Goal: Information Seeking & Learning: Learn about a topic

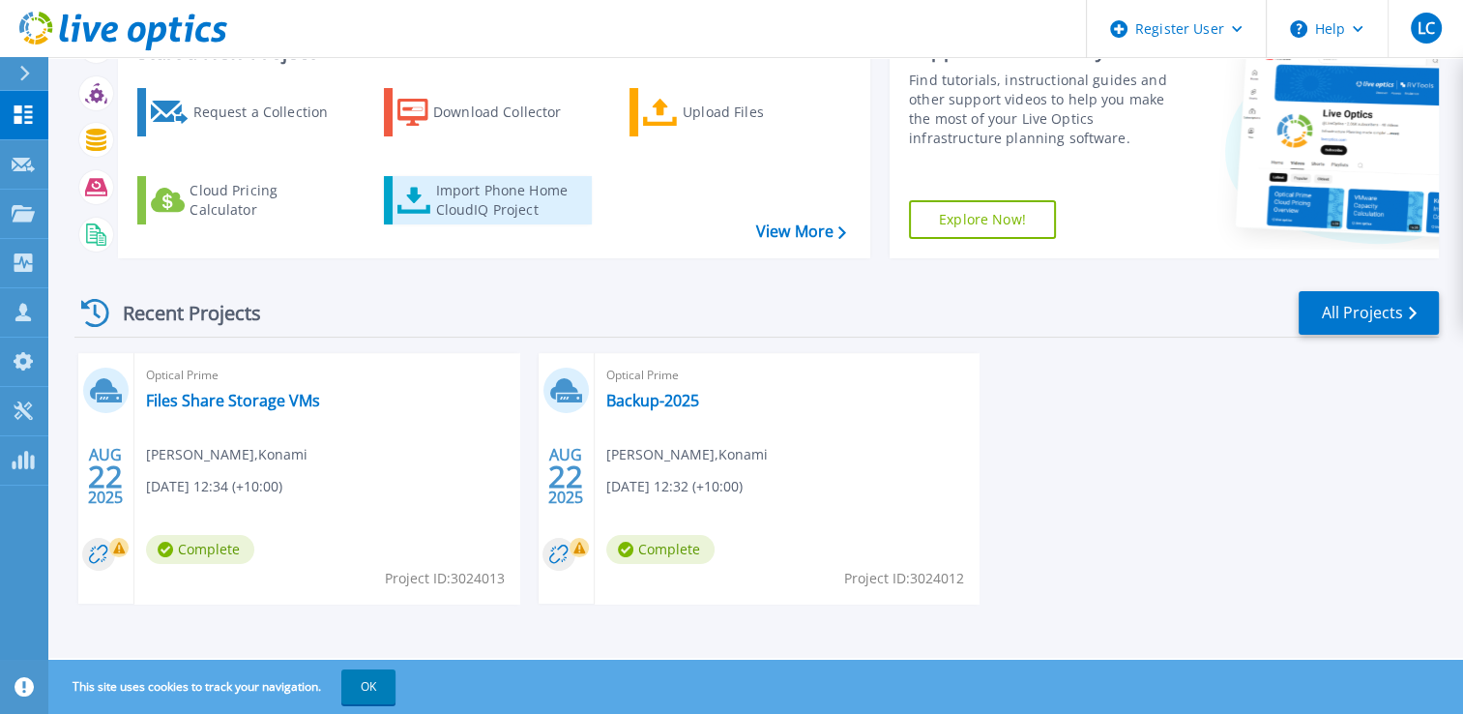
scroll to position [149, 0]
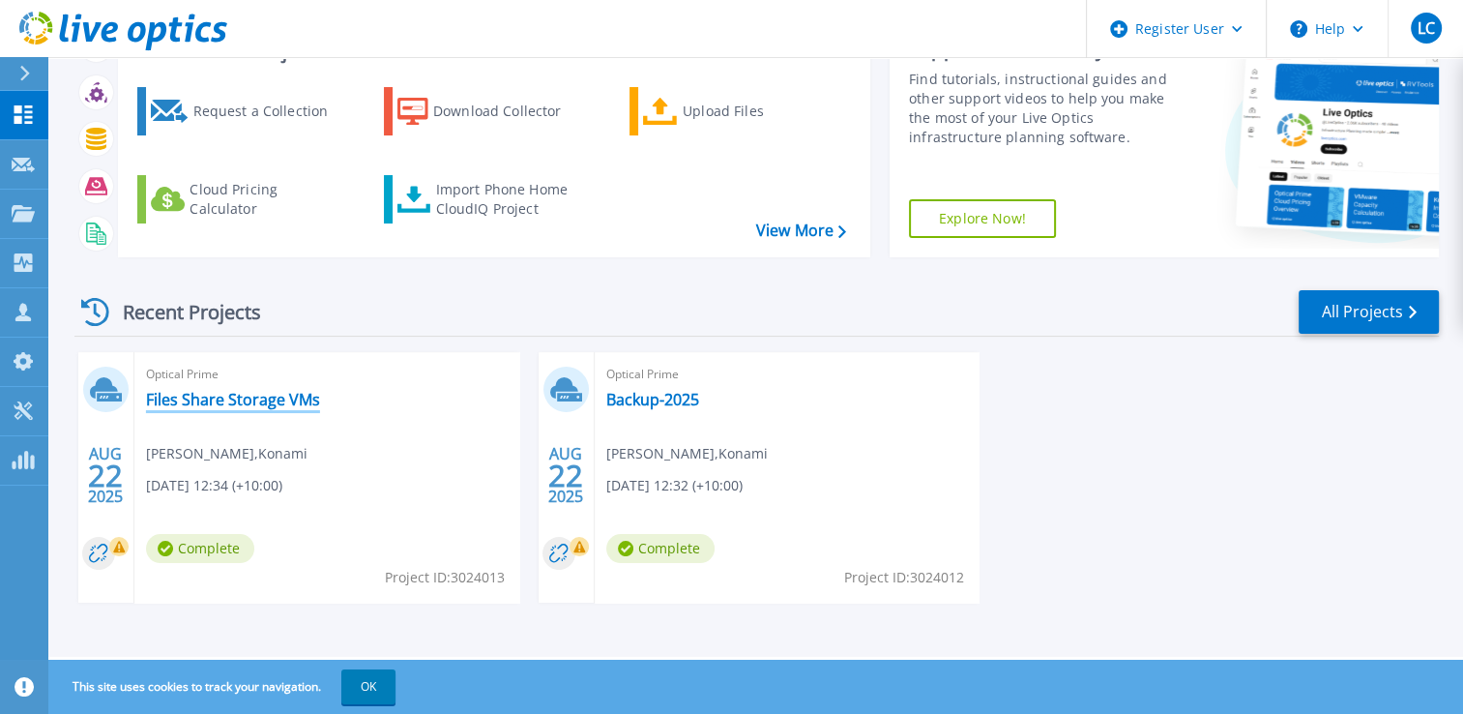
click at [273, 396] on link "Files Share Storage VMs" at bounding box center [233, 399] width 174 height 19
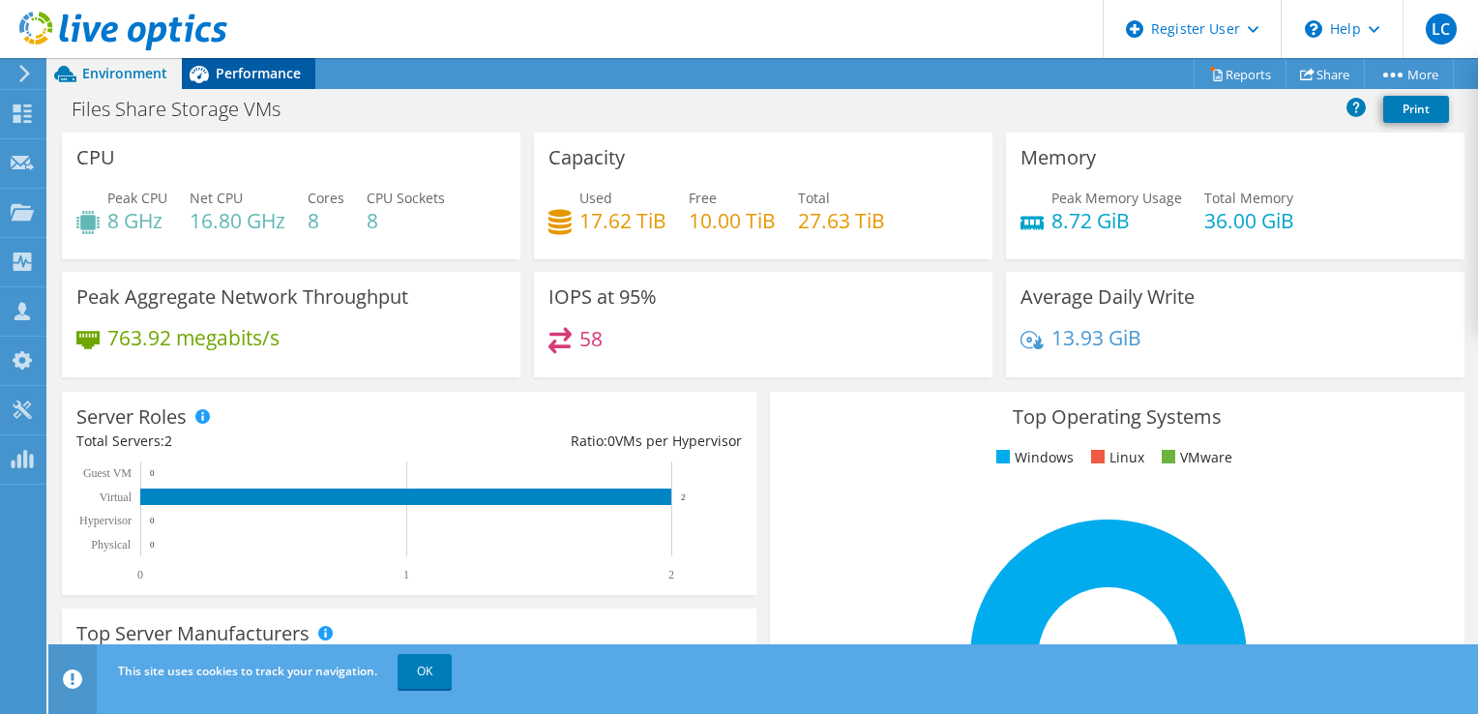
click at [231, 72] on span "Performance" at bounding box center [258, 73] width 85 height 18
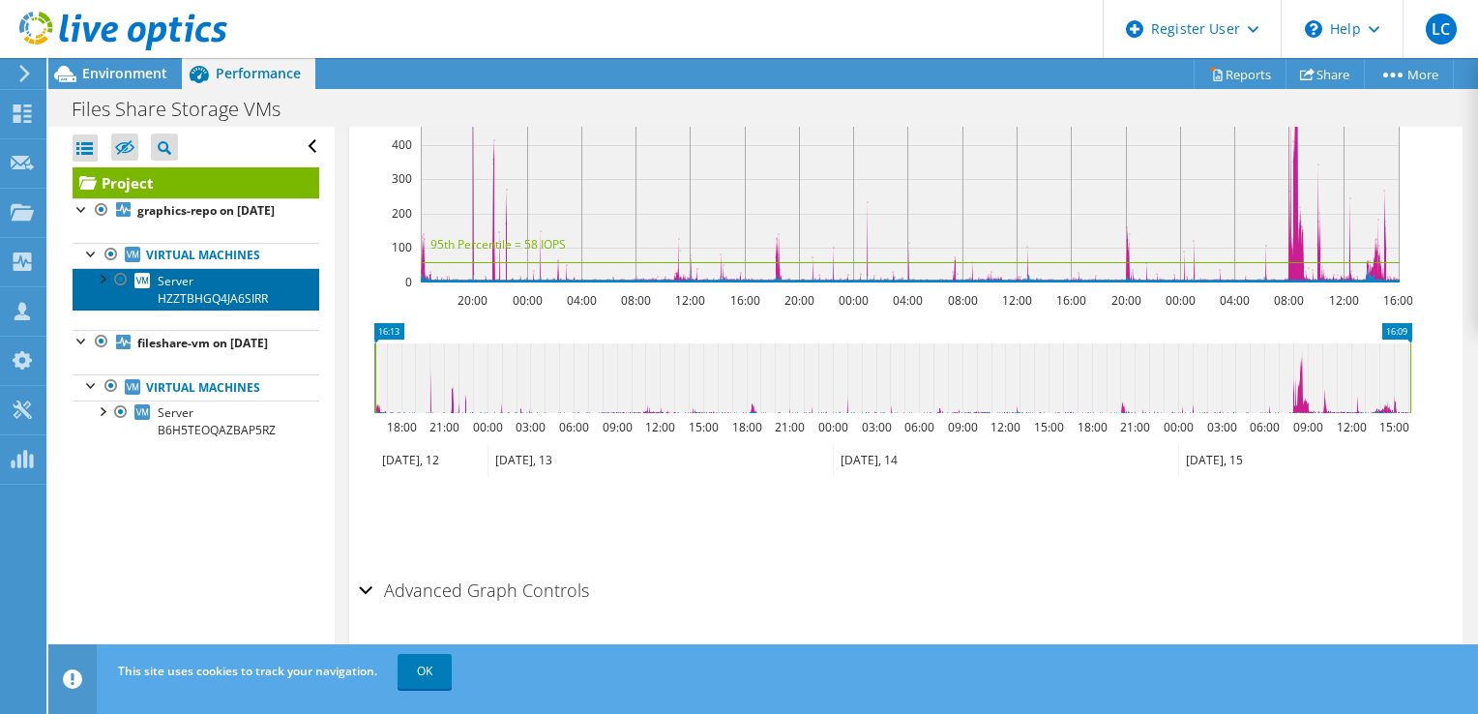
click at [164, 307] on span "Server HZZTBHGQ4JA6SIRR" at bounding box center [213, 290] width 110 height 34
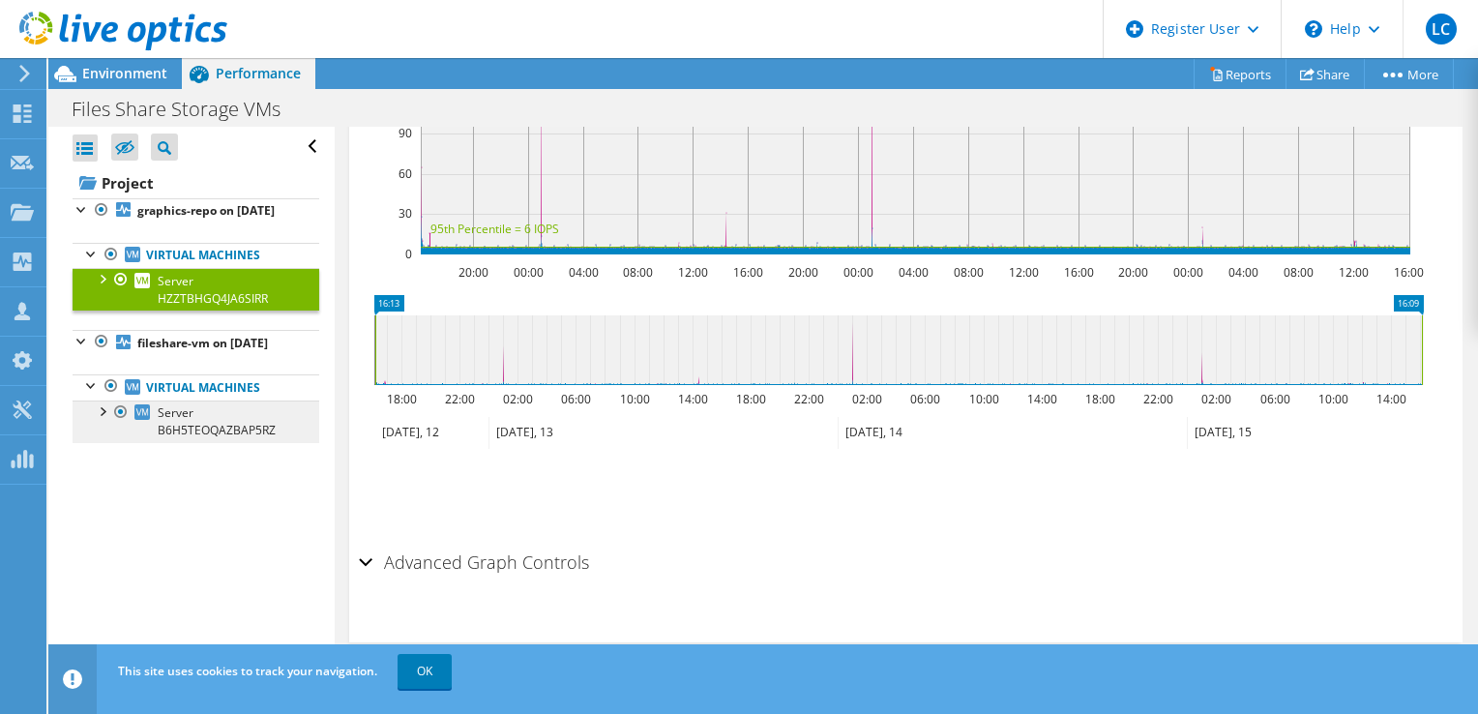
scroll to position [623, 0]
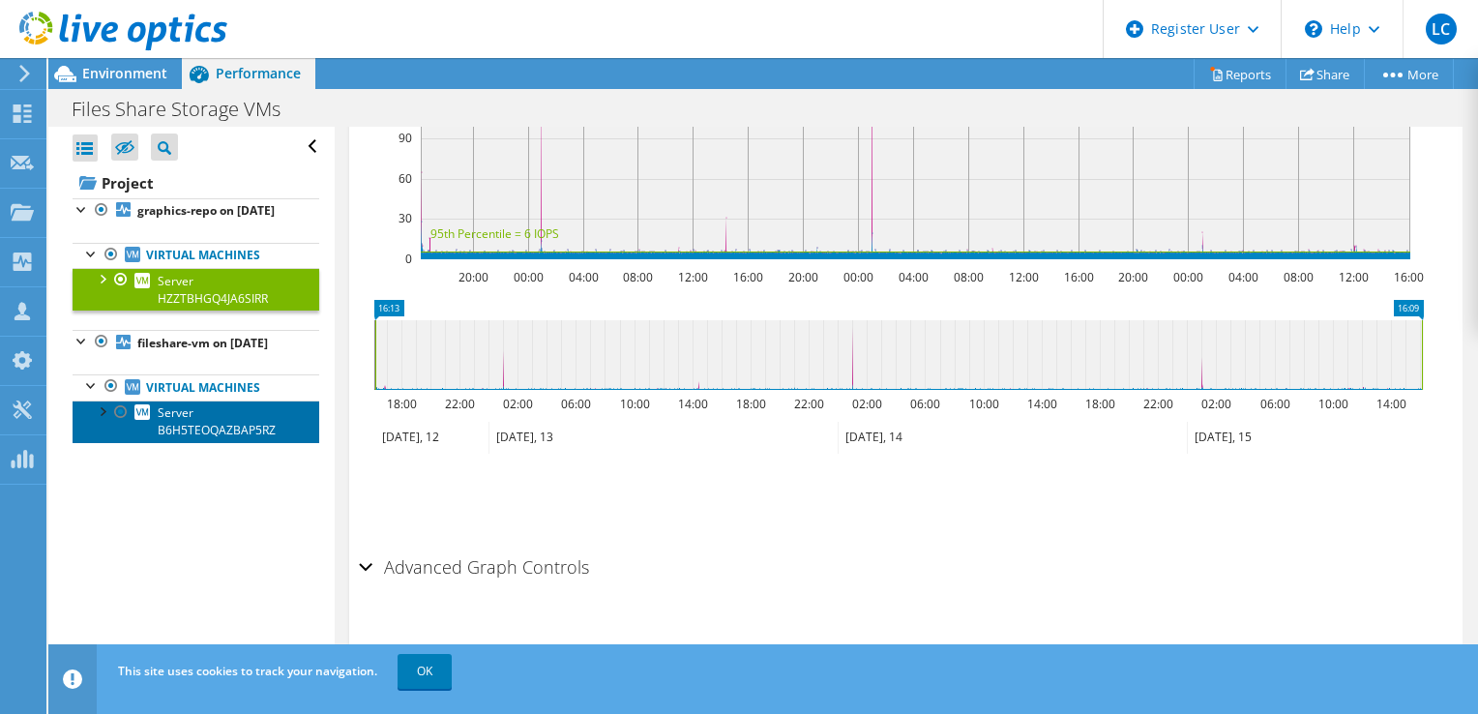
click at [210, 443] on link "Server B6H5TEOQAZBAP5RZ" at bounding box center [196, 421] width 247 height 43
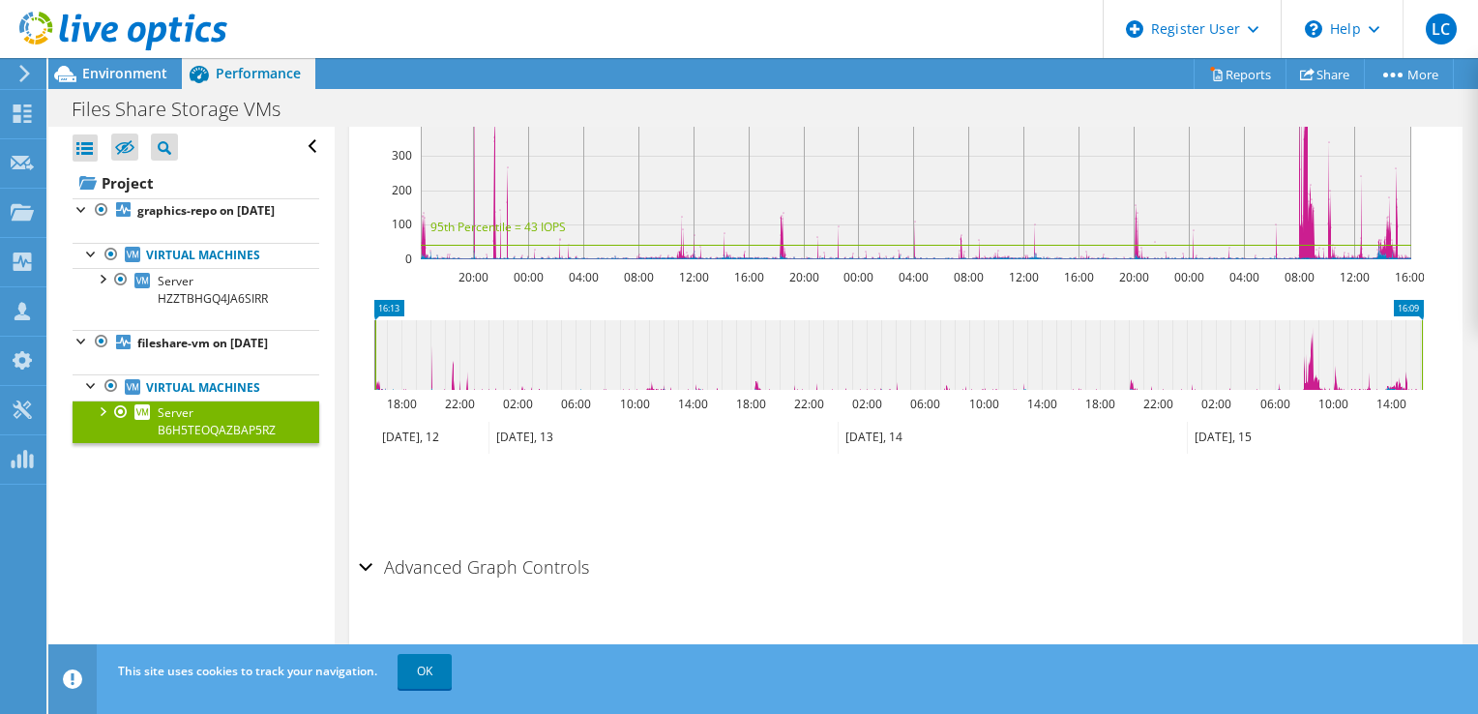
scroll to position [0, 0]
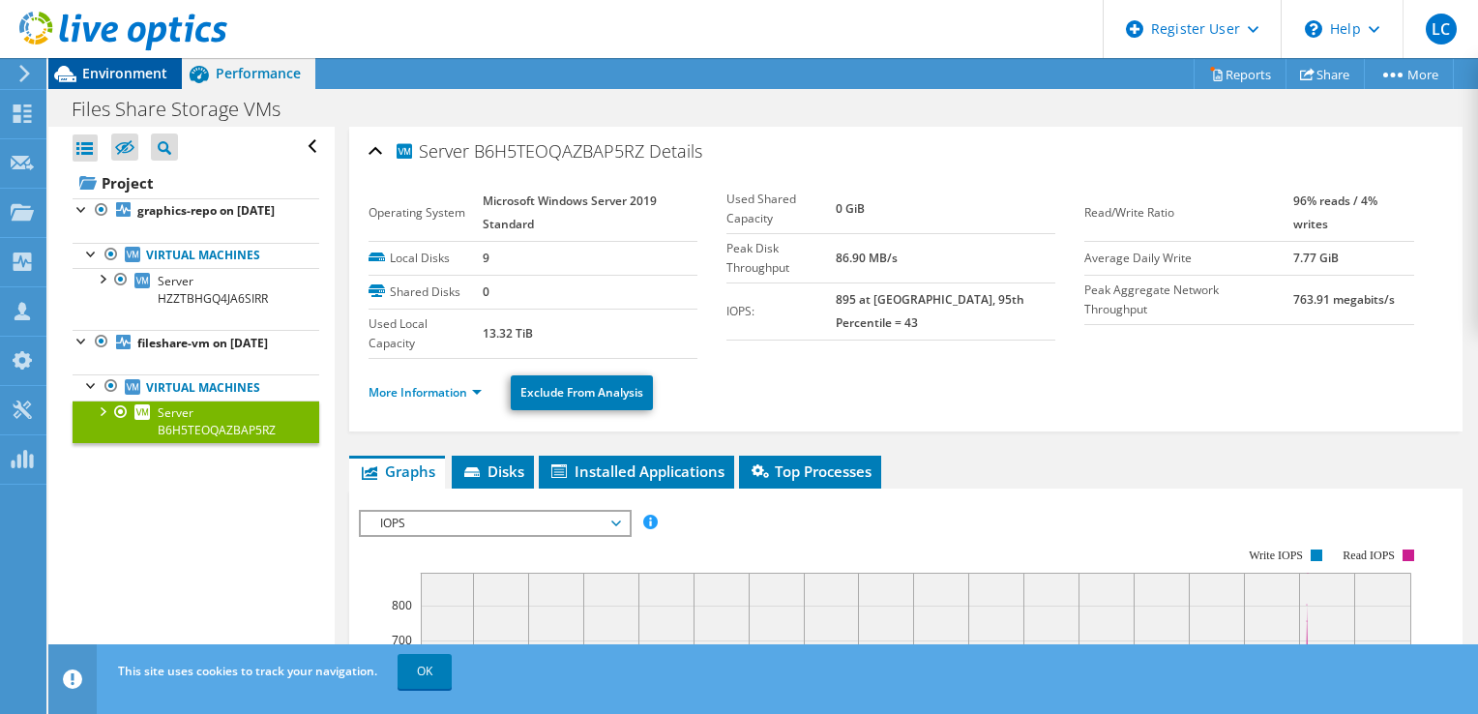
click at [134, 77] on span "Environment" at bounding box center [124, 73] width 85 height 18
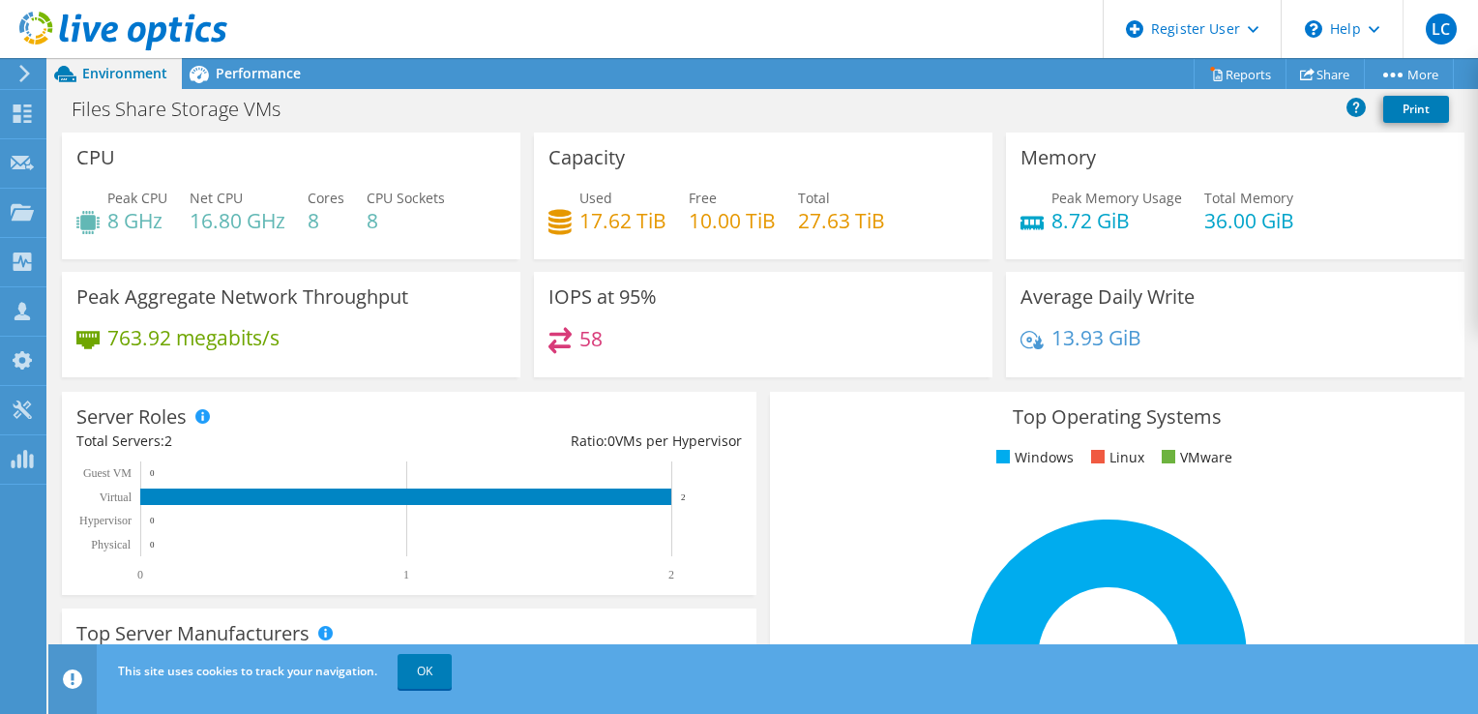
click at [389, 336] on div "763.92 megabits/s" at bounding box center [290, 347] width 429 height 41
click at [273, 69] on span "Performance" at bounding box center [258, 73] width 85 height 18
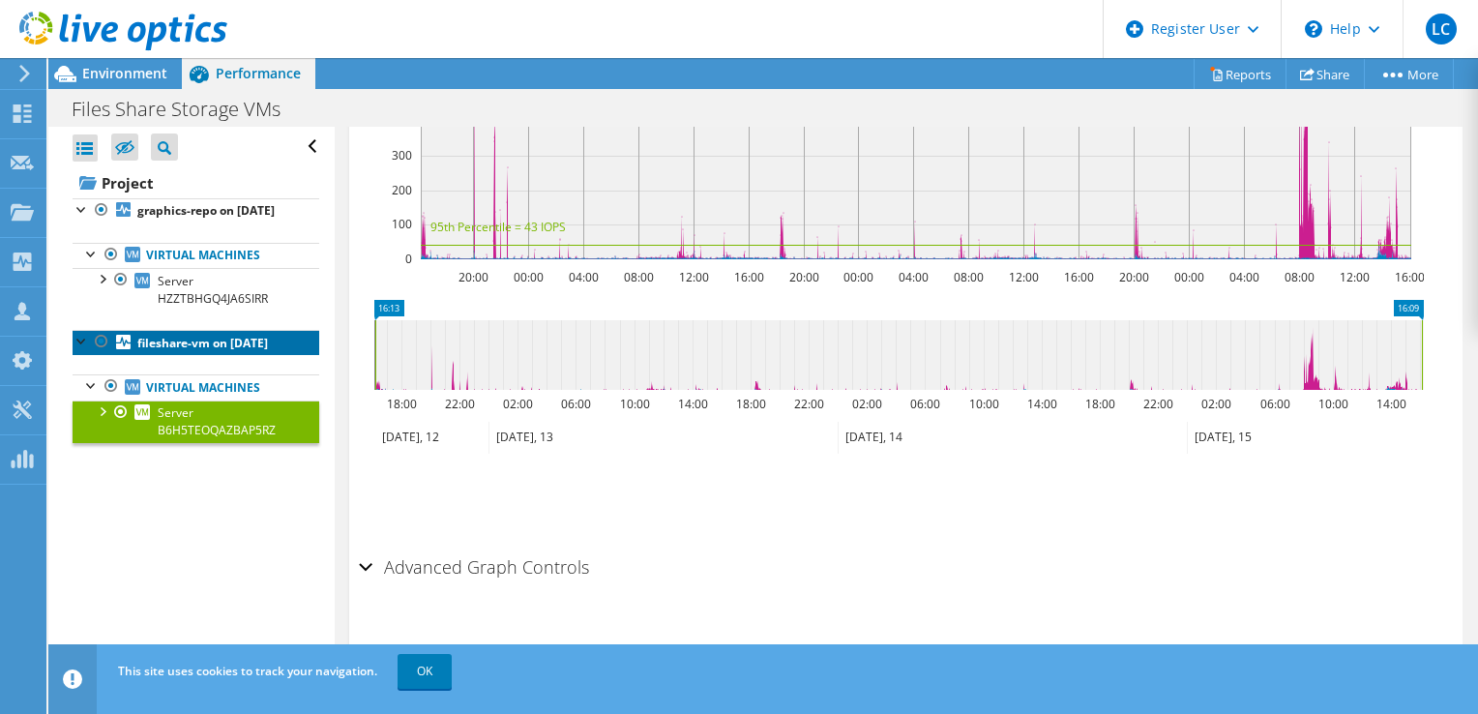
click at [238, 355] on link "fileshare-vm on 8/22/2025" at bounding box center [196, 342] width 247 height 25
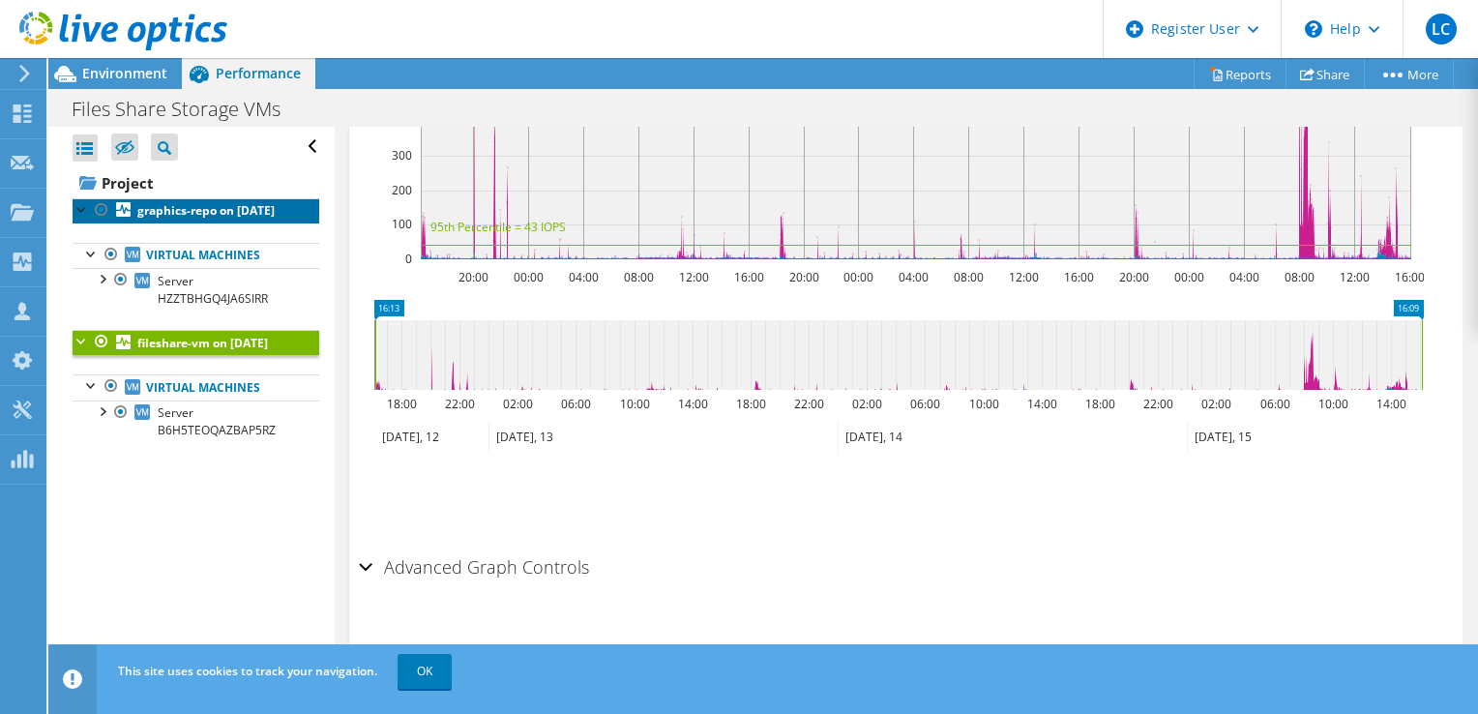
click at [201, 203] on b "graphics-repo on 8/22/2025" at bounding box center [205, 210] width 137 height 16
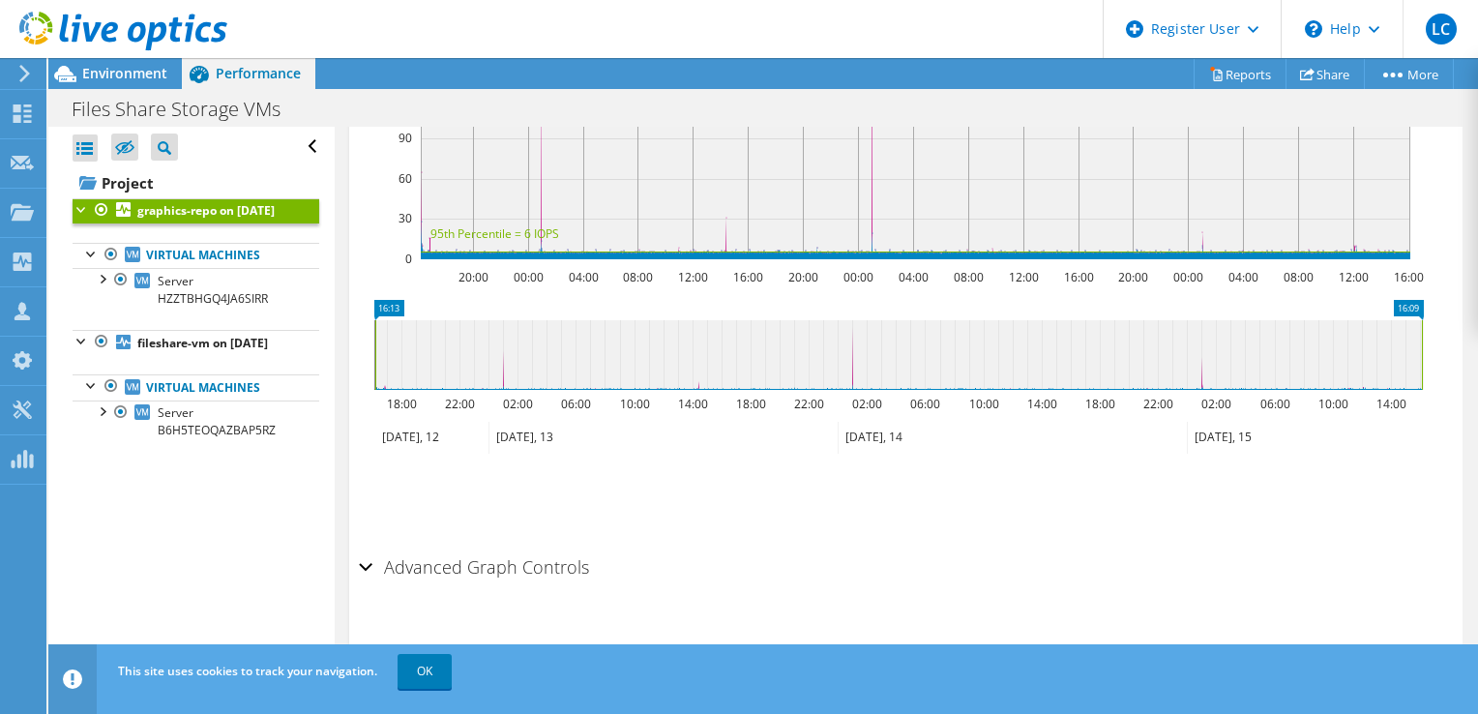
click at [121, 54] on div at bounding box center [113, 32] width 227 height 65
click at [112, 67] on span "Environment" at bounding box center [124, 73] width 85 height 18
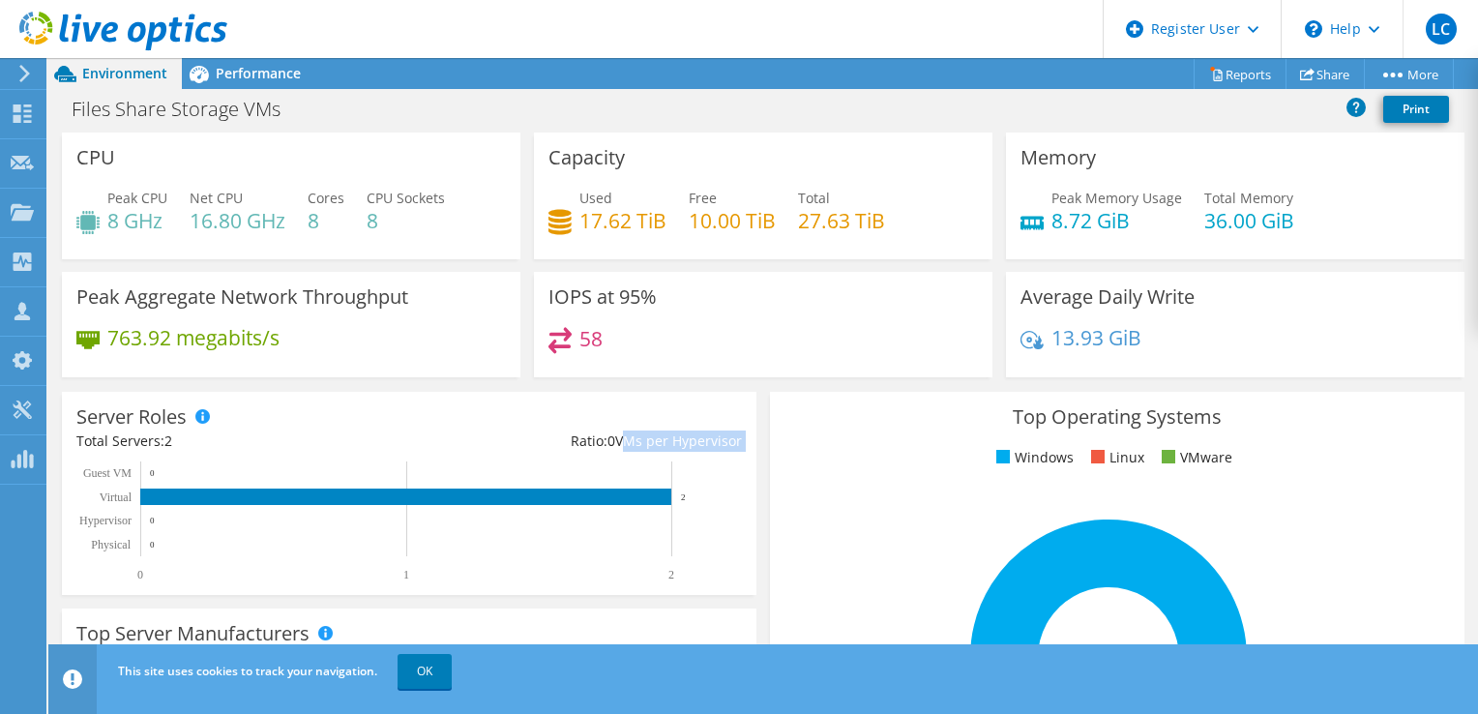
drag, startPoint x: 609, startPoint y: 443, endPoint x: 696, endPoint y: 458, distance: 88.4
click at [696, 458] on div "Server Roles Physical Servers represent bare metal servers that were targets of…" at bounding box center [409, 493] width 694 height 203
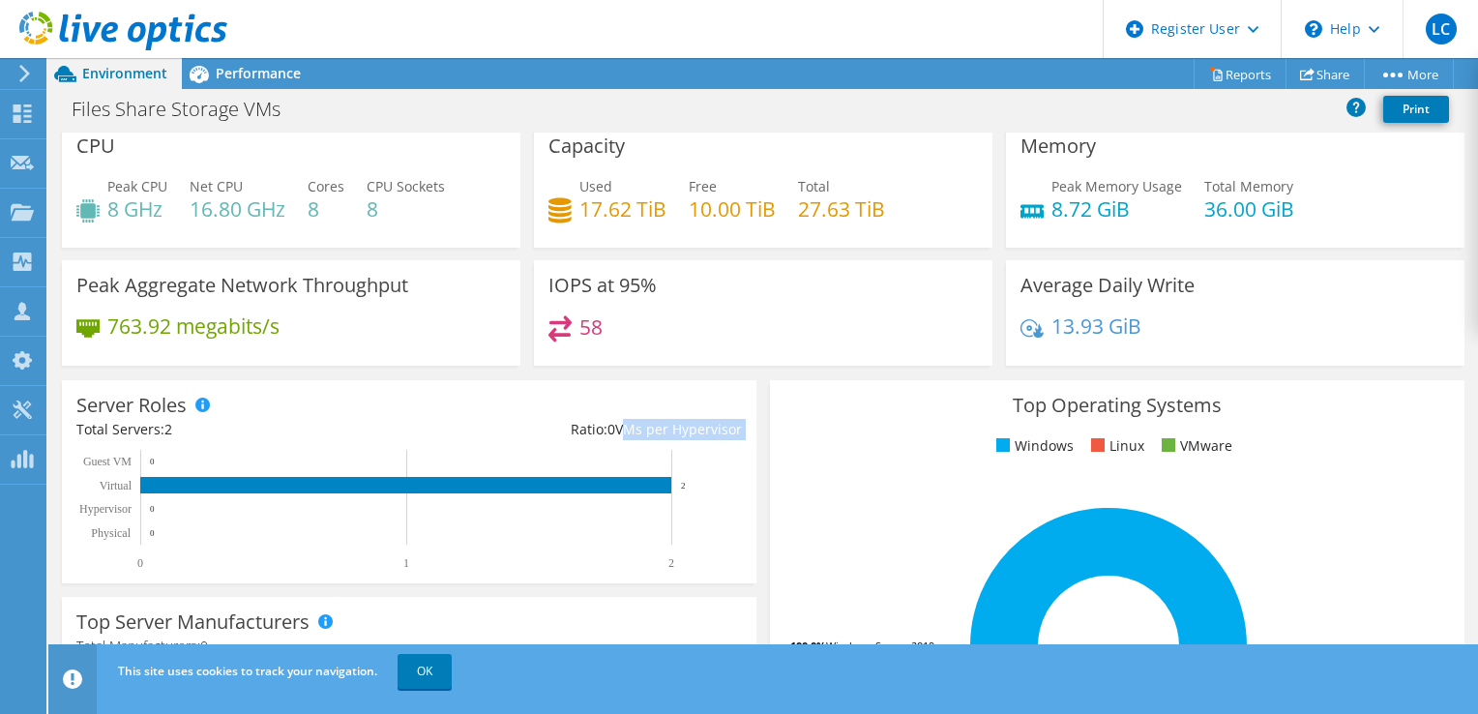
scroll to position [611, 0]
drag, startPoint x: 697, startPoint y: 221, endPoint x: 832, endPoint y: 187, distance: 138.9
click at [832, 187] on div "Used 17.62 TiB Free 10.00 TiB Total 27.63 TiB" at bounding box center [762, 207] width 429 height 63
drag, startPoint x: 279, startPoint y: 206, endPoint x: 350, endPoint y: 222, distance: 73.4
click at [350, 222] on div "Peak CPU 8 GHz Net CPU 16.80 GHz Cores 8 CPU Sockets 8" at bounding box center [290, 207] width 429 height 63
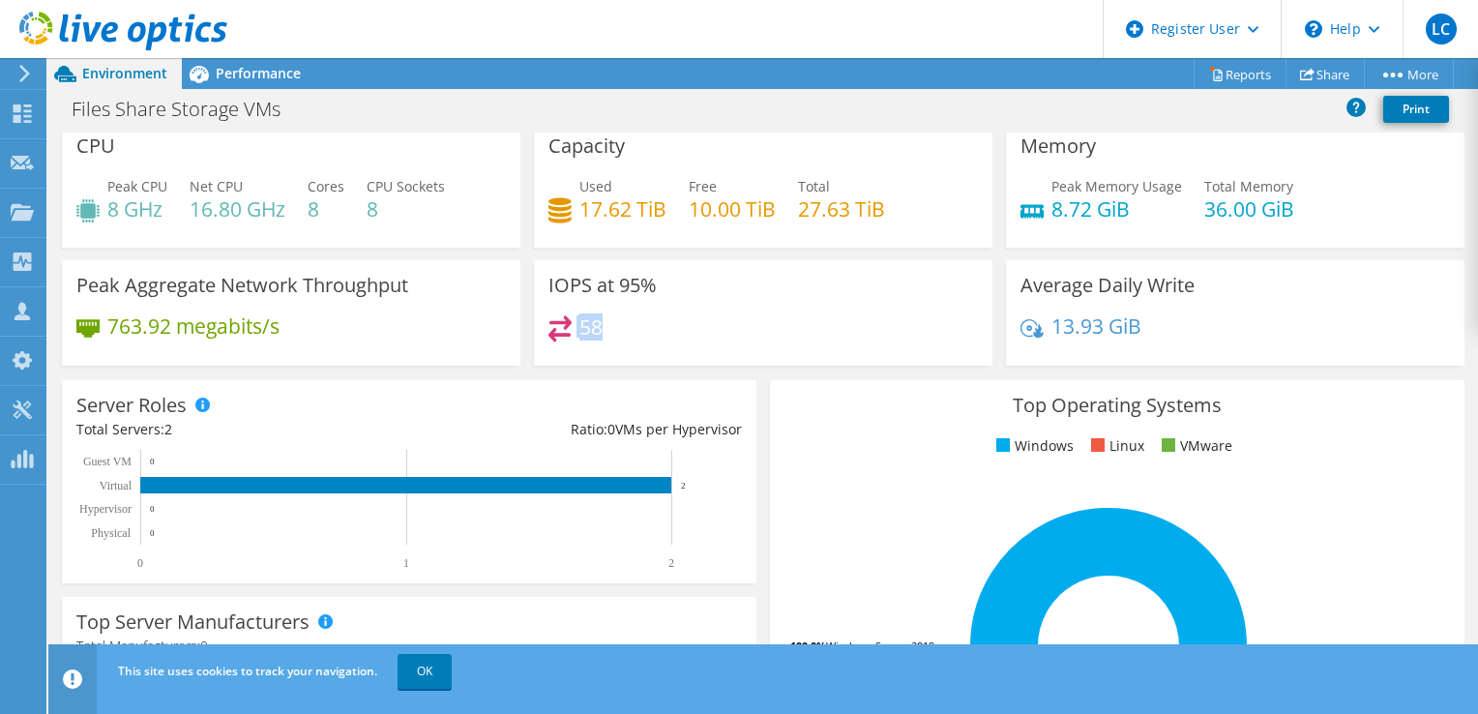
drag, startPoint x: 350, startPoint y: 222, endPoint x: 603, endPoint y: 343, distance: 280.7
click at [603, 343] on div "IOPS at 95% 58" at bounding box center [763, 312] width 458 height 105
